Goal: Information Seeking & Learning: Learn about a topic

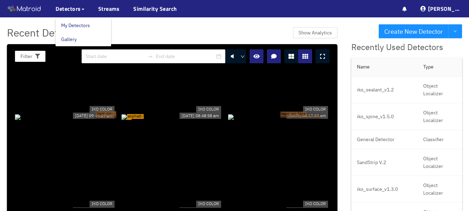
click at [79, 24] on link "My Detectors" at bounding box center [75, 25] width 29 height 14
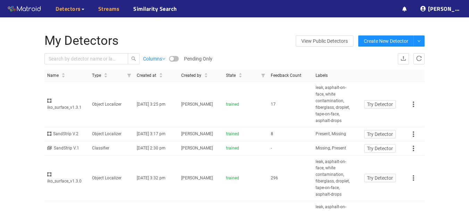
click at [110, 8] on link "Streams" at bounding box center [109, 9] width 22 height 8
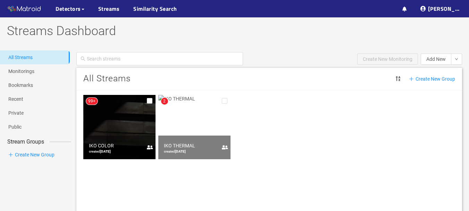
click at [116, 114] on img at bounding box center [119, 127] width 72 height 64
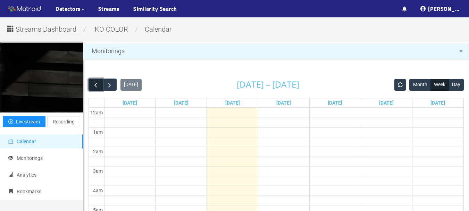
click at [97, 84] on span "button" at bounding box center [95, 84] width 7 height 7
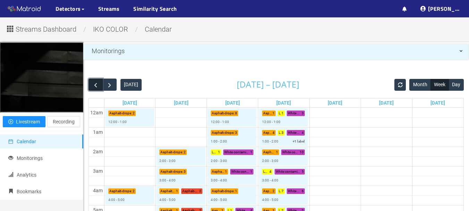
click at [97, 84] on span "button" at bounding box center [95, 84] width 7 height 7
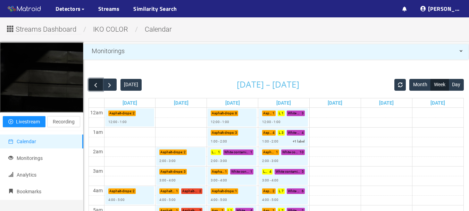
click at [97, 84] on span "button" at bounding box center [95, 84] width 7 height 7
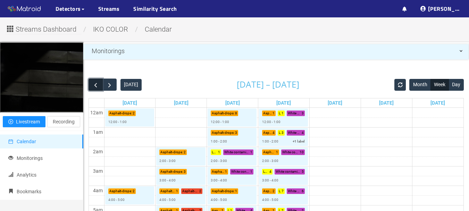
click at [97, 84] on span "button" at bounding box center [95, 84] width 7 height 7
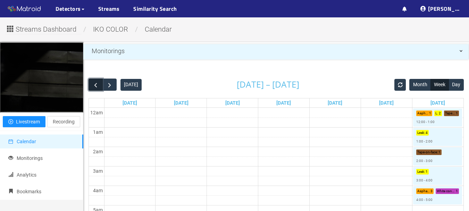
click at [97, 84] on span "button" at bounding box center [95, 84] width 7 height 7
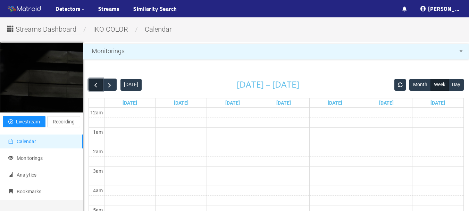
click at [97, 84] on span "button" at bounding box center [95, 84] width 7 height 7
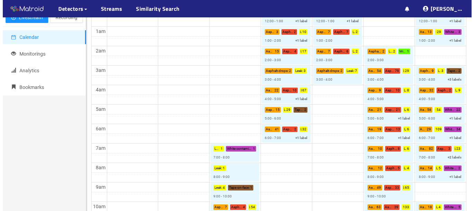
scroll to position [139, 0]
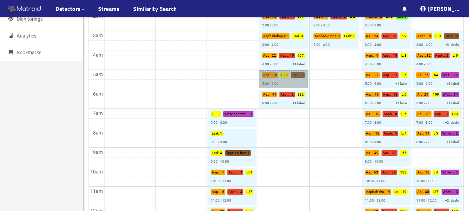
click at [268, 75] on link "Asphalt-drops : 15 Leak : 29 Tape-on-face : 2 5:00 - 6:00" at bounding box center [283, 79] width 49 height 18
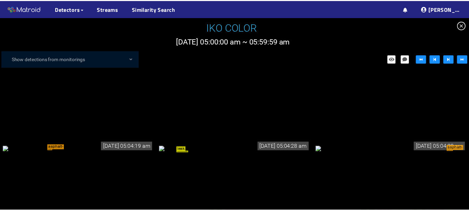
scroll to position [695, 0]
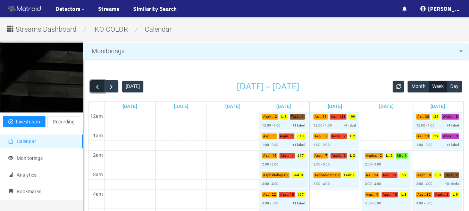
click at [98, 86] on span "button" at bounding box center [97, 86] width 7 height 7
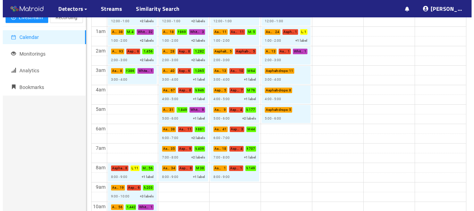
scroll to position [139, 0]
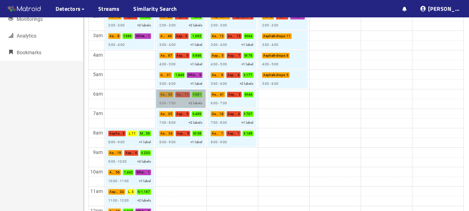
click at [173, 97] on link "Asphalt-drops : 38 Asphalt-on-face : 11 Missing : 881 6:00 - 7:00 +2 labels" at bounding box center [180, 99] width 49 height 18
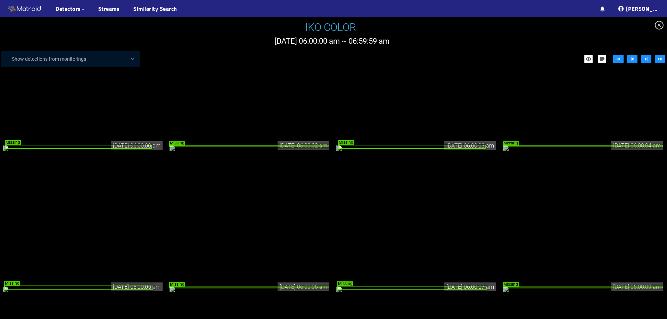
click at [469, 24] on icon "close-circle" at bounding box center [659, 25] width 9 height 9
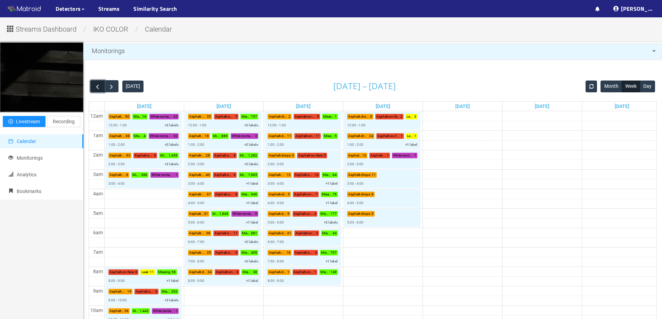
click at [96, 86] on span "button" at bounding box center [97, 86] width 7 height 7
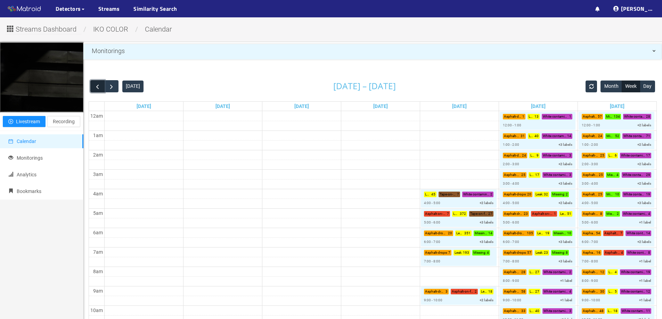
click at [99, 86] on span "button" at bounding box center [97, 86] width 7 height 7
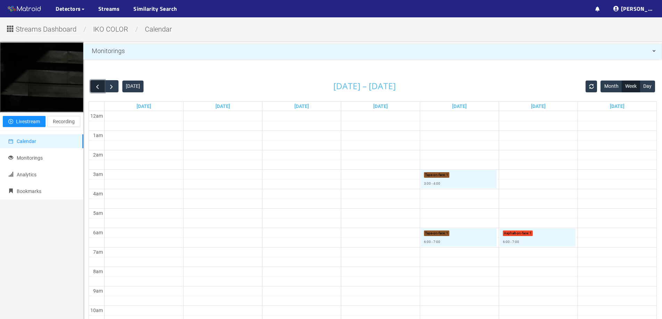
click at [99, 86] on span "button" at bounding box center [97, 86] width 7 height 7
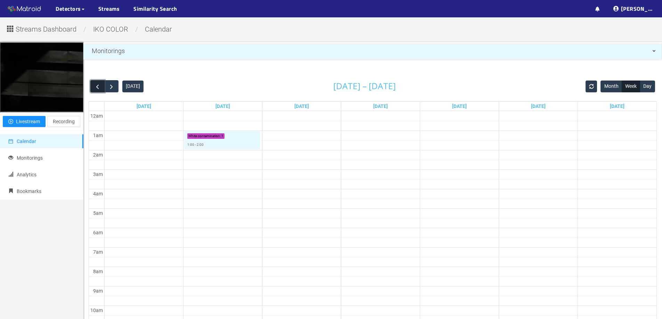
click at [99, 86] on span "button" at bounding box center [97, 86] width 7 height 7
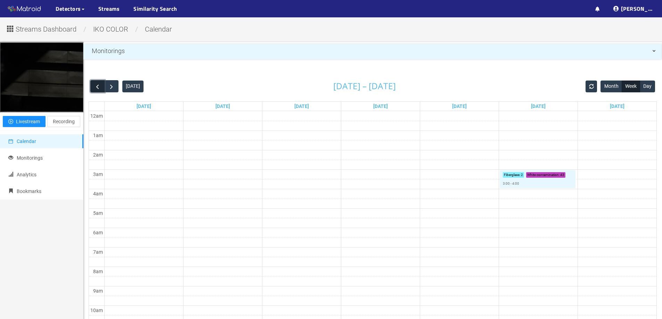
click at [99, 86] on span "button" at bounding box center [97, 86] width 7 height 7
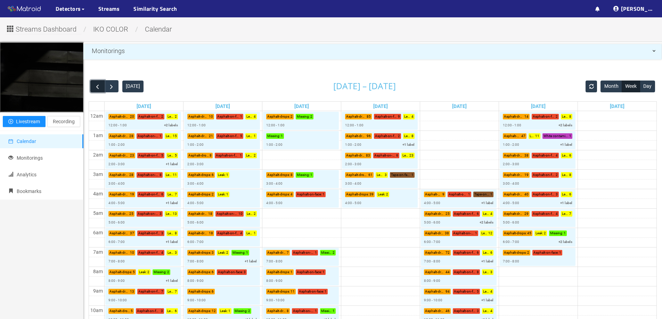
click at [99, 86] on span "button" at bounding box center [97, 86] width 7 height 7
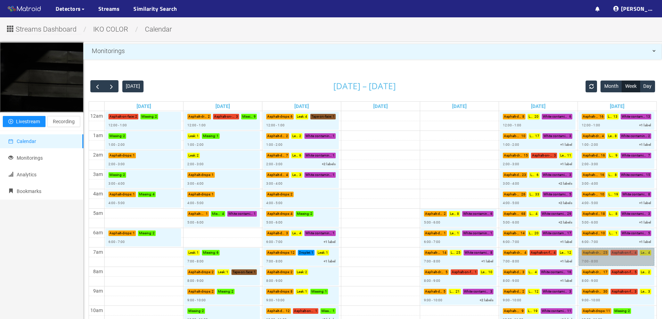
click at [469, 210] on link "Asphalt-drops : 25 Asphalt-on-face : 4 Leak : 4 7:00 - 8:00" at bounding box center [616, 257] width 76 height 18
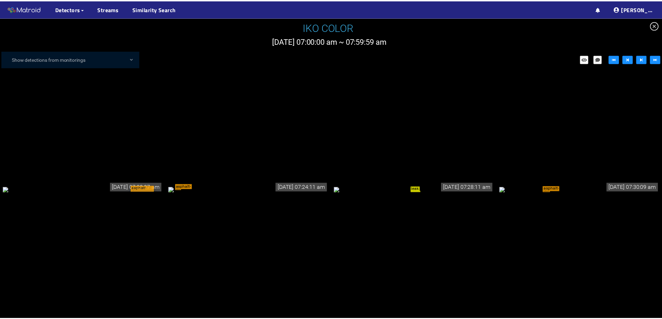
scroll to position [521, 0]
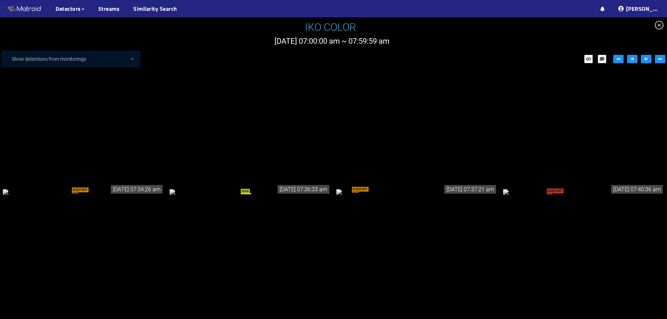
click at [469, 27] on icon "close-circle" at bounding box center [659, 25] width 9 height 9
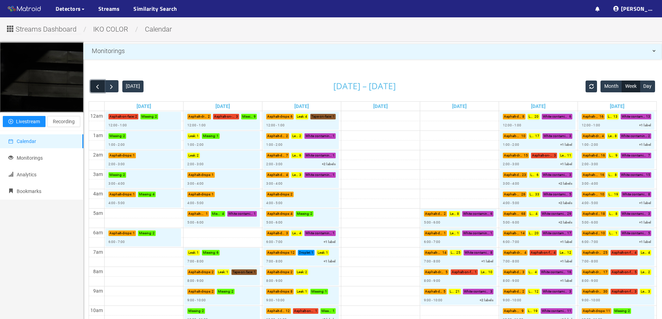
click at [97, 90] on span "button" at bounding box center [97, 86] width 7 height 7
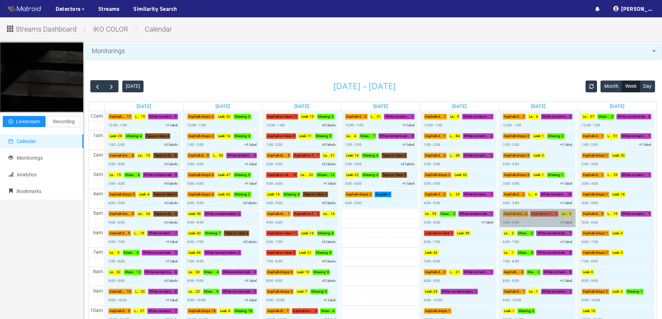
click at [469, 210] on link "Asphalt-drops : 4 Asphalt-on-face : 1 Leak : 5 5:00 - 6:00 +1 label" at bounding box center [537, 218] width 76 height 18
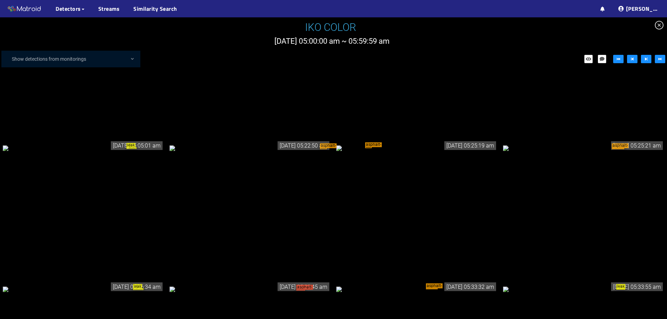
click at [469, 25] on icon "close-circle" at bounding box center [659, 25] width 9 height 9
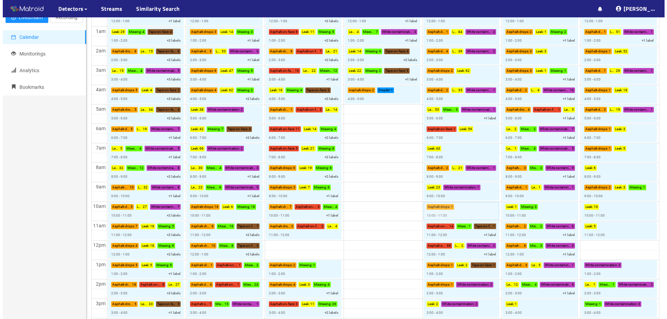
scroll to position [139, 0]
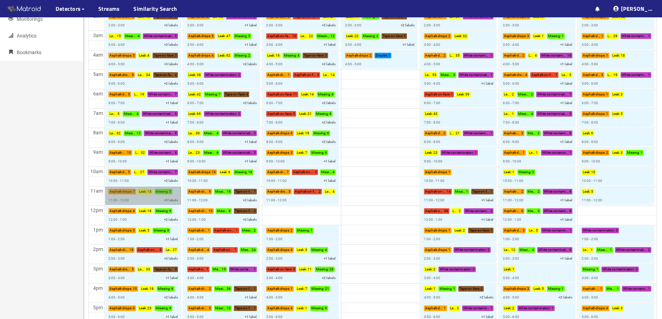
click at [144, 198] on link "Asphalt-drops : 7 Leak : 18 Missing : 5 11:00 - 12:00 +2 labels" at bounding box center [143, 196] width 76 height 18
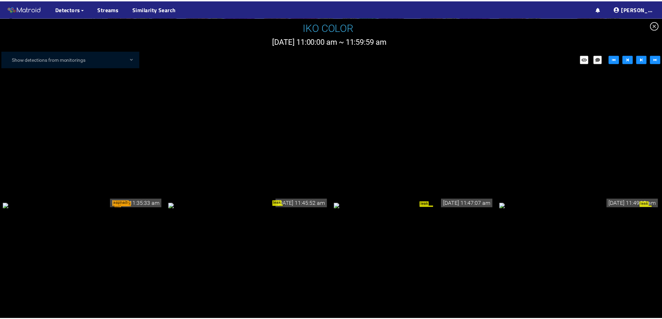
scroll to position [579, 0]
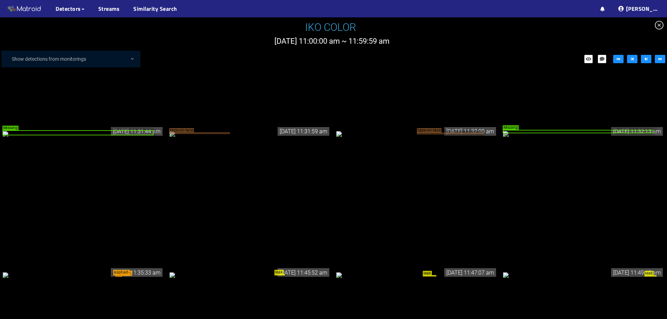
click at [469, 24] on icon "close-circle" at bounding box center [659, 25] width 9 height 9
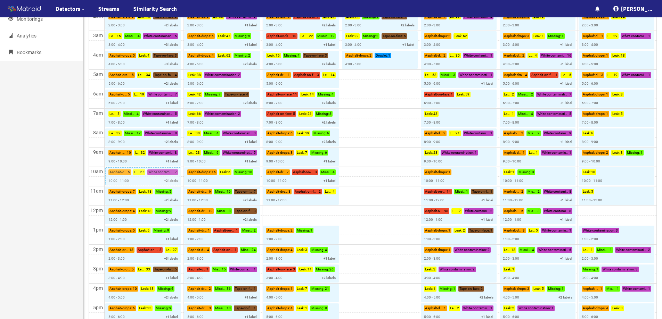
scroll to position [35, 0]
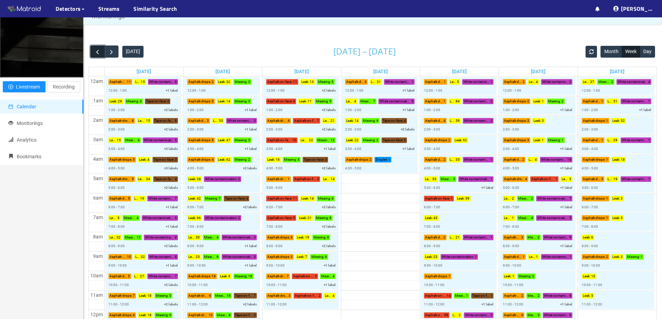
click at [97, 52] on span "button" at bounding box center [97, 51] width 7 height 7
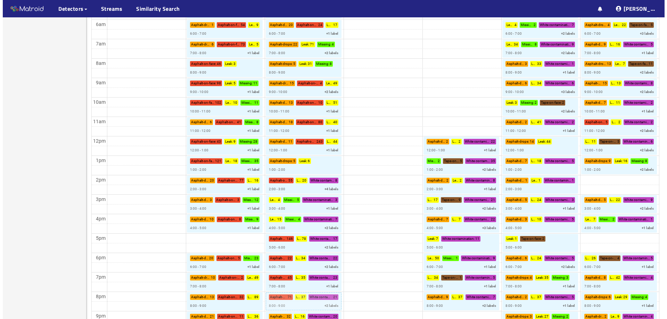
scroll to position [316, 0]
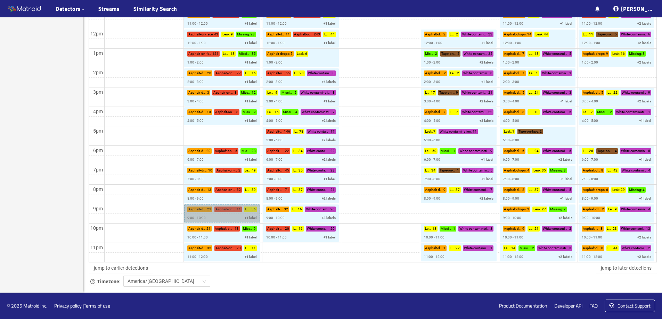
click at [219, 210] on link "Asphalt-drops : 21 Asphalt-on-face : 11 Leak : 36 9:00 - 10:00 +1 label" at bounding box center [222, 214] width 76 height 18
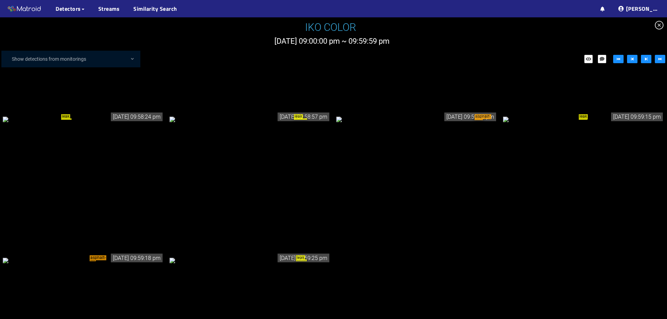
scroll to position [2586, 0]
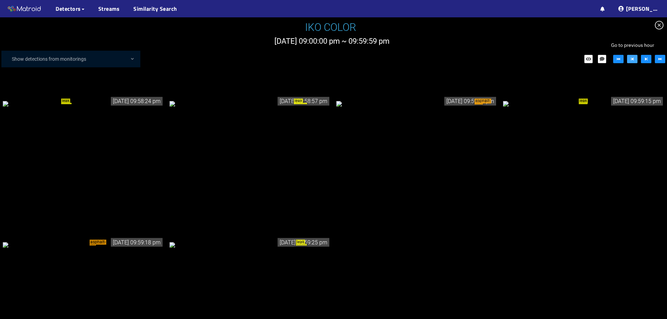
click at [469, 60] on icon "step-backward" at bounding box center [632, 59] width 5 height 5
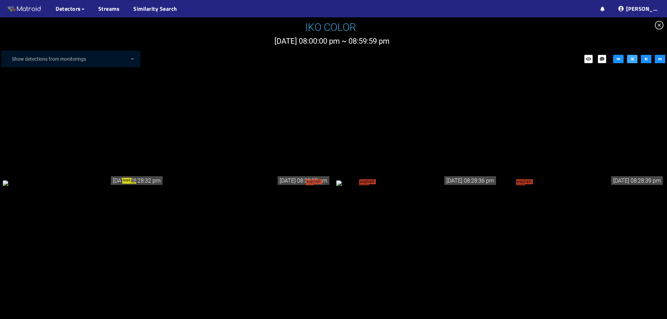
scroll to position [2895, 0]
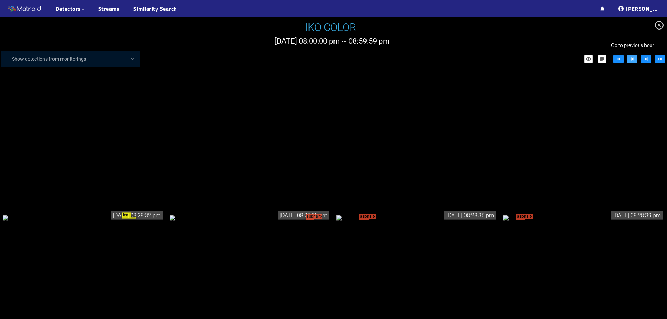
click at [469, 63] on button "button" at bounding box center [632, 59] width 10 height 8
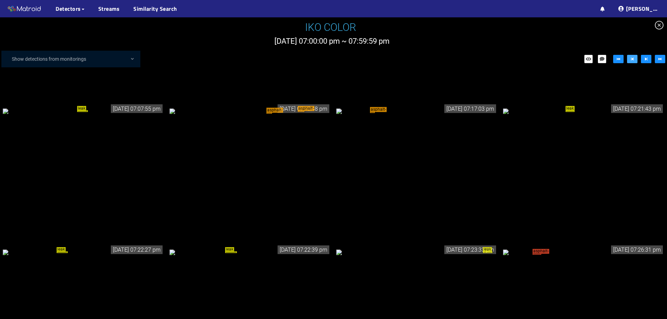
scroll to position [248, 0]
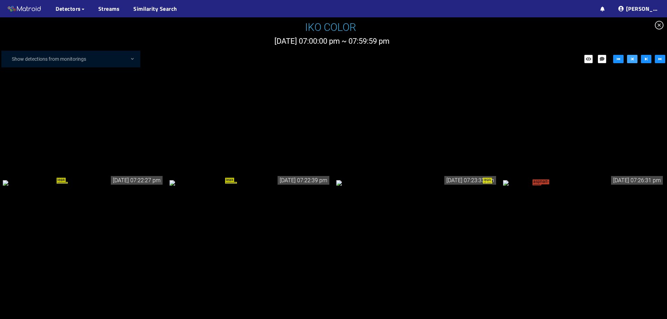
click at [469, 59] on icon "step-backward" at bounding box center [632, 58] width 2 height 3
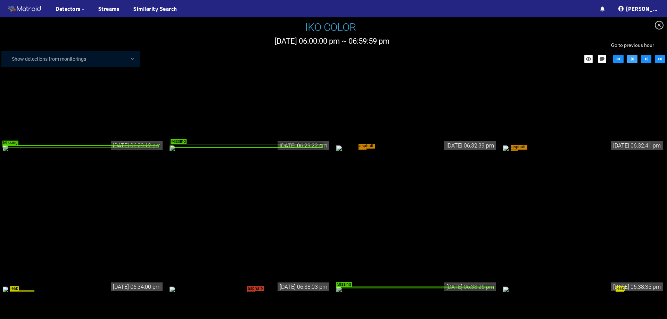
drag, startPoint x: 630, startPoint y: 59, endPoint x: 621, endPoint y: 65, distance: 11.6
click at [469, 59] on icon "step-backward" at bounding box center [632, 59] width 5 height 5
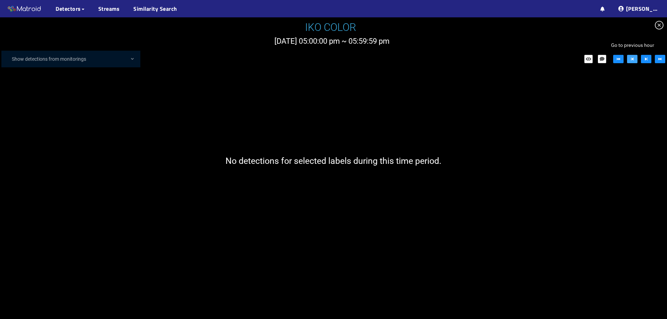
click at [469, 57] on icon "step-backward" at bounding box center [632, 59] width 5 height 5
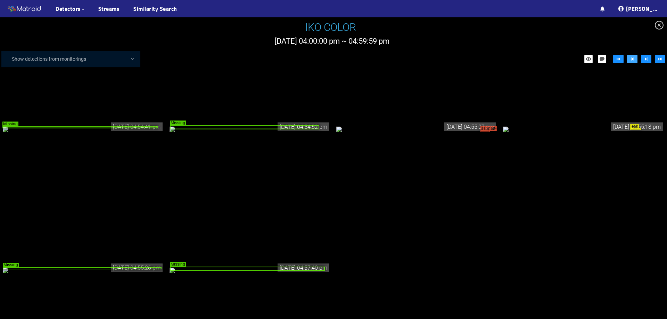
scroll to position [1033, 0]
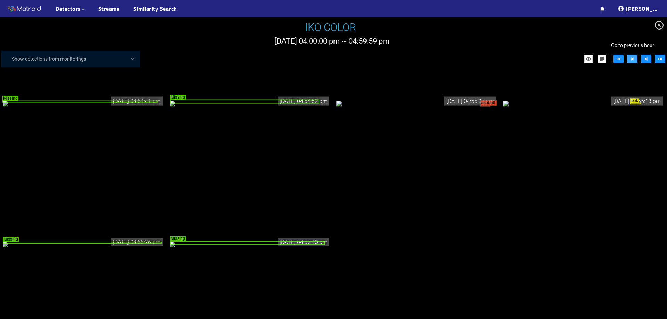
click at [469, 58] on icon "step-backward" at bounding box center [632, 58] width 2 height 3
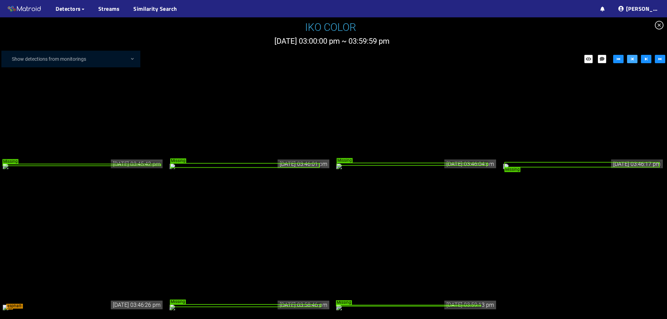
scroll to position [468, 0]
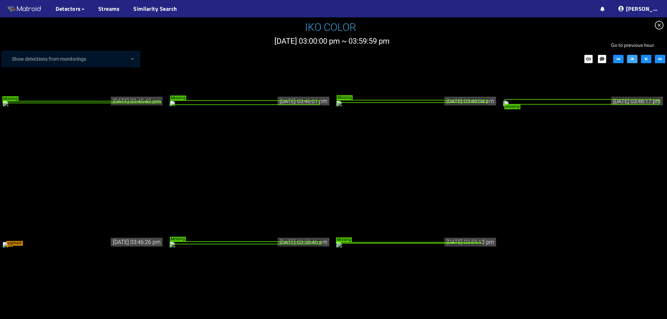
click at [469, 57] on icon "step-backward" at bounding box center [632, 59] width 5 height 5
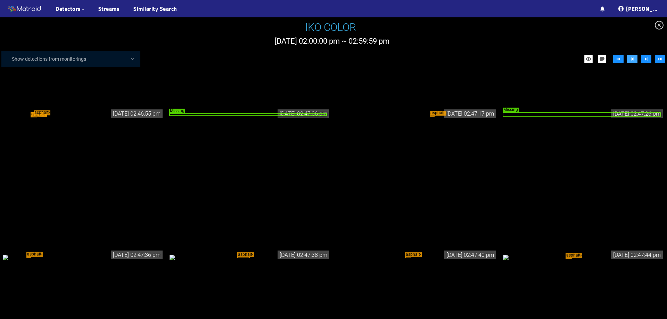
scroll to position [3385, 0]
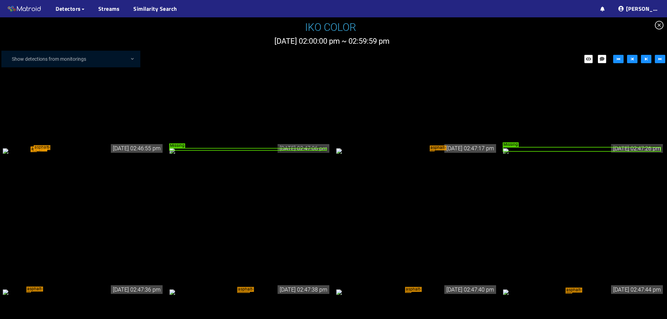
click at [91, 154] on div "asphalt-drops asphalt-drops" at bounding box center [83, 151] width 161 height 8
